Goal: Task Accomplishment & Management: Use online tool/utility

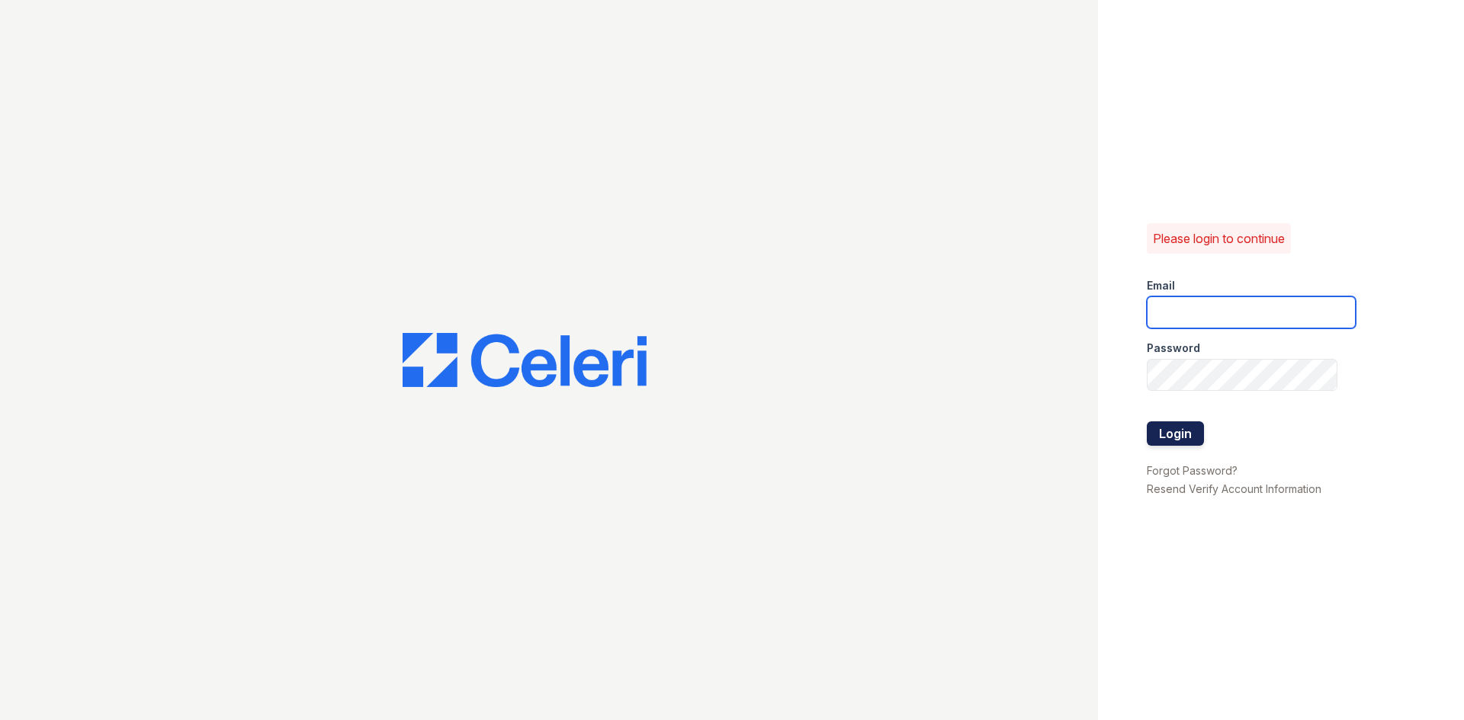
type input "[EMAIL_ADDRESS][DOMAIN_NAME]"
click at [1174, 441] on button "Login" at bounding box center [1175, 434] width 57 height 24
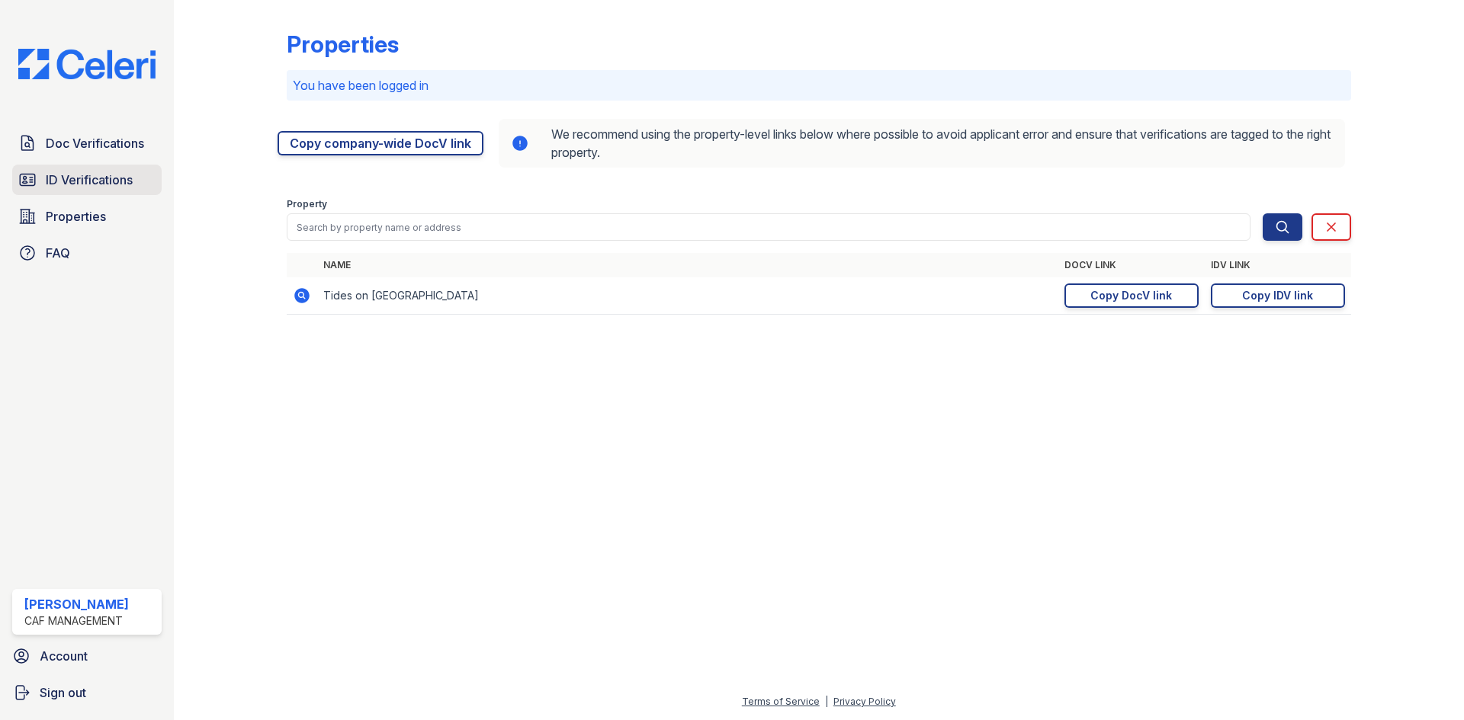
click at [112, 180] on span "ID Verifications" at bounding box center [89, 180] width 87 height 18
